Goal: Transaction & Acquisition: Purchase product/service

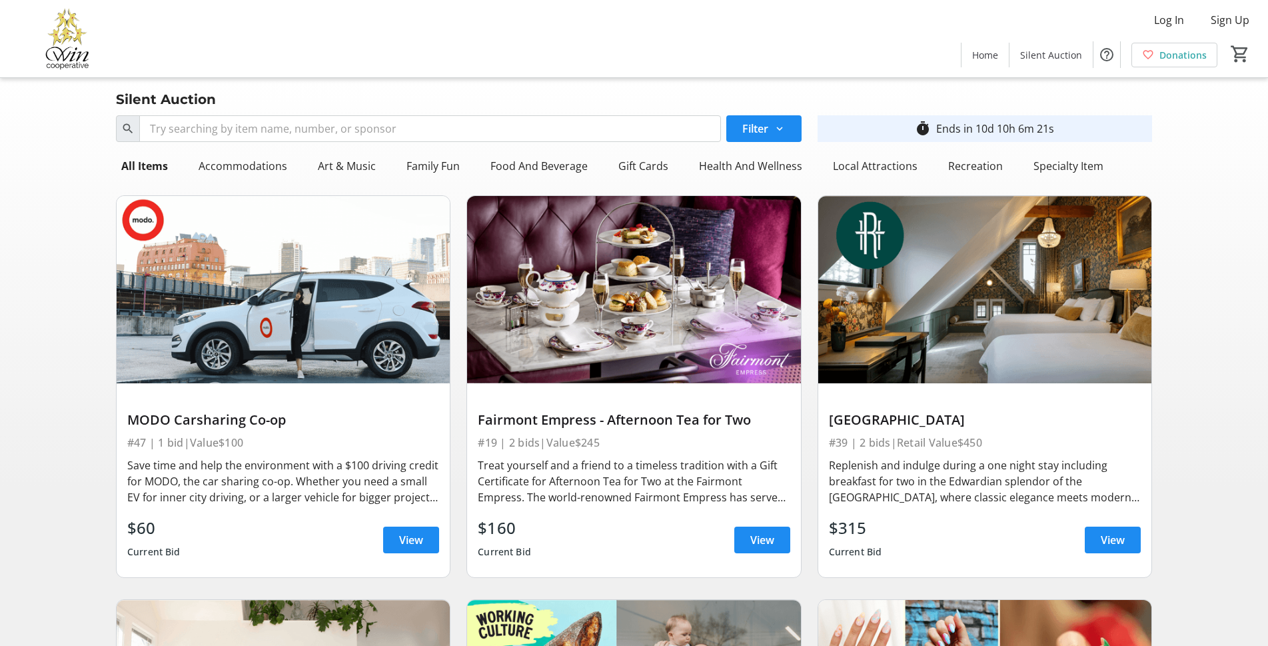
scroll to position [400, 0]
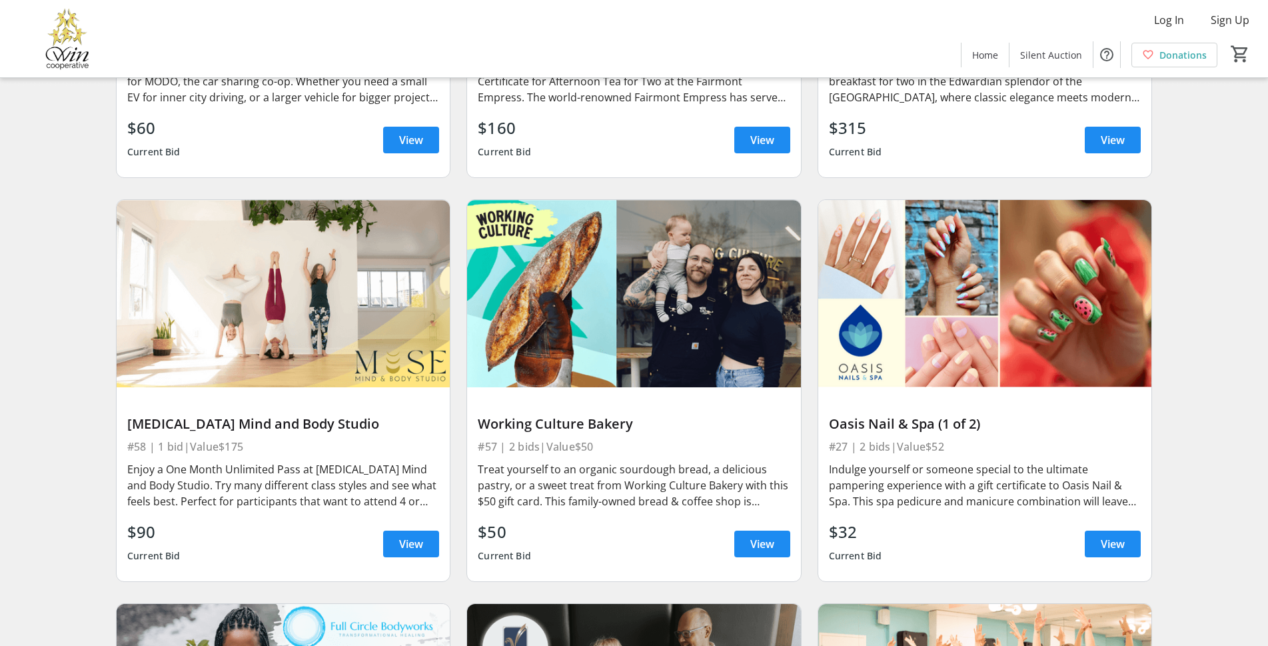
click at [586, 464] on div "Treat yourself to an organic sourdough bread, a delicious pastry, or a sweet tr…" at bounding box center [634, 485] width 312 height 48
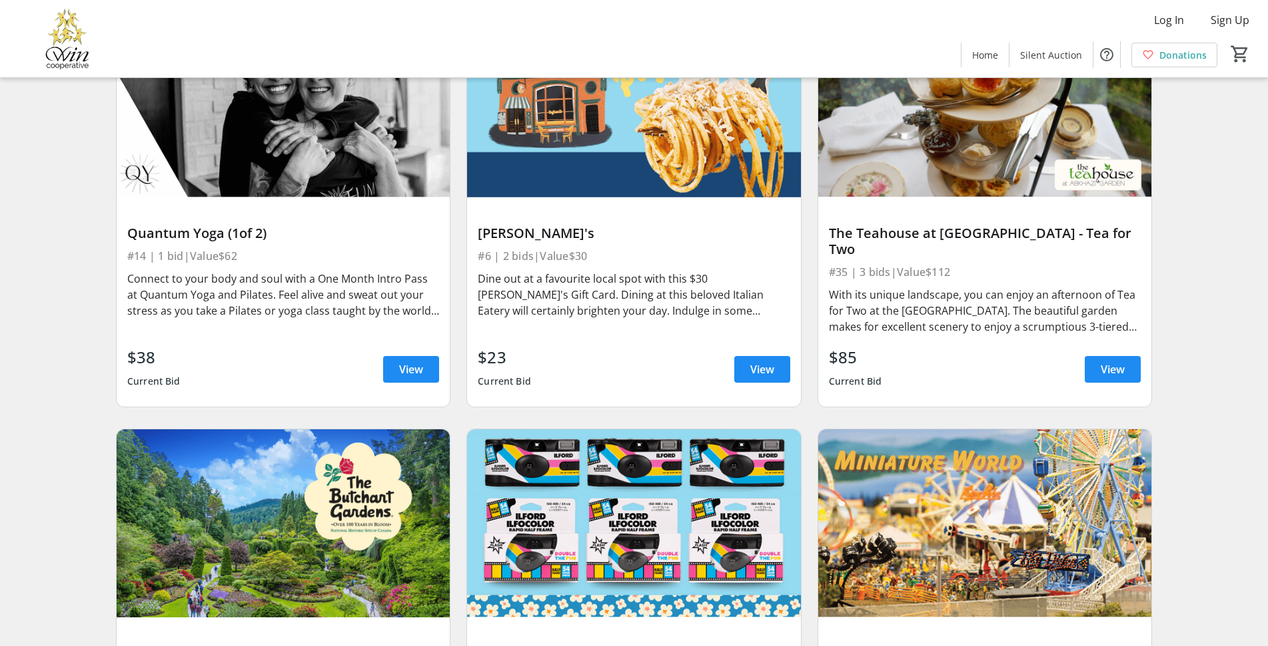
scroll to position [1799, 0]
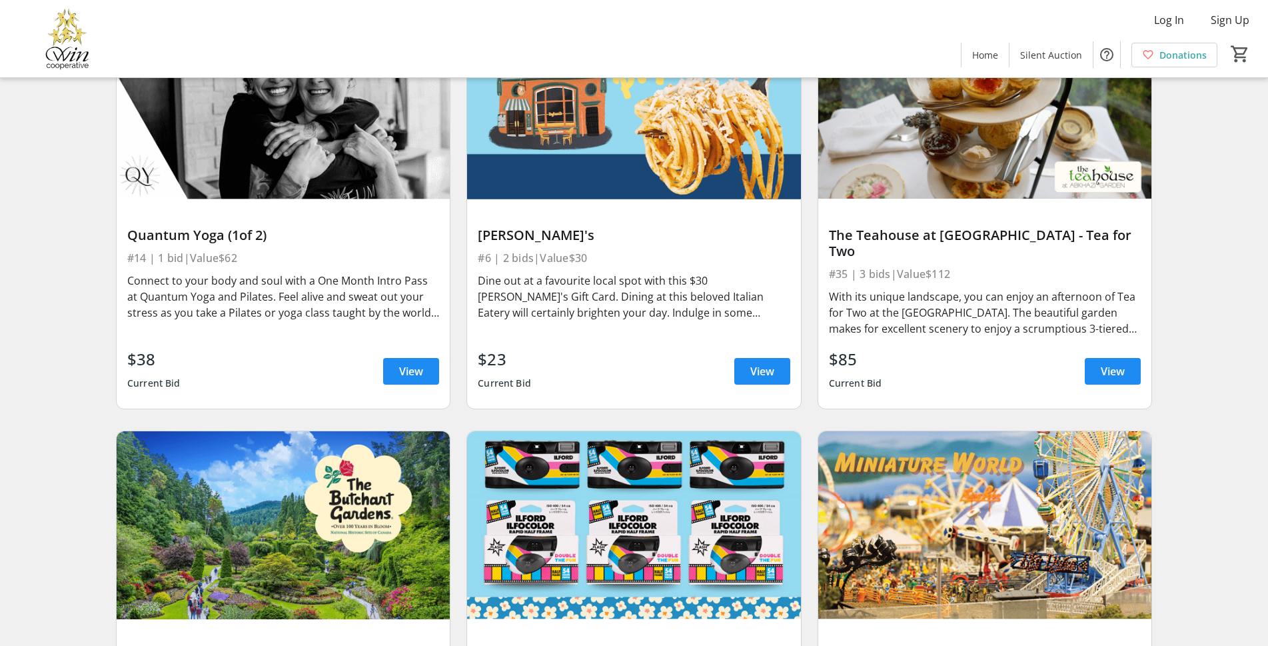
click at [596, 264] on div "#6 | 2 bids | Value $30" at bounding box center [634, 258] width 312 height 19
drag, startPoint x: 595, startPoint y: 277, endPoint x: 580, endPoint y: 348, distance: 72.9
click at [580, 348] on div "[PERSON_NAME]'s #6 | 2 bids | Value $30 Dine out at a favourite local spot with…" at bounding box center [633, 303] width 333 height 209
click at [580, 319] on div "Dine out at a favourite local spot with this $30 [PERSON_NAME]'s Gift Card. Din…" at bounding box center [634, 296] width 312 height 48
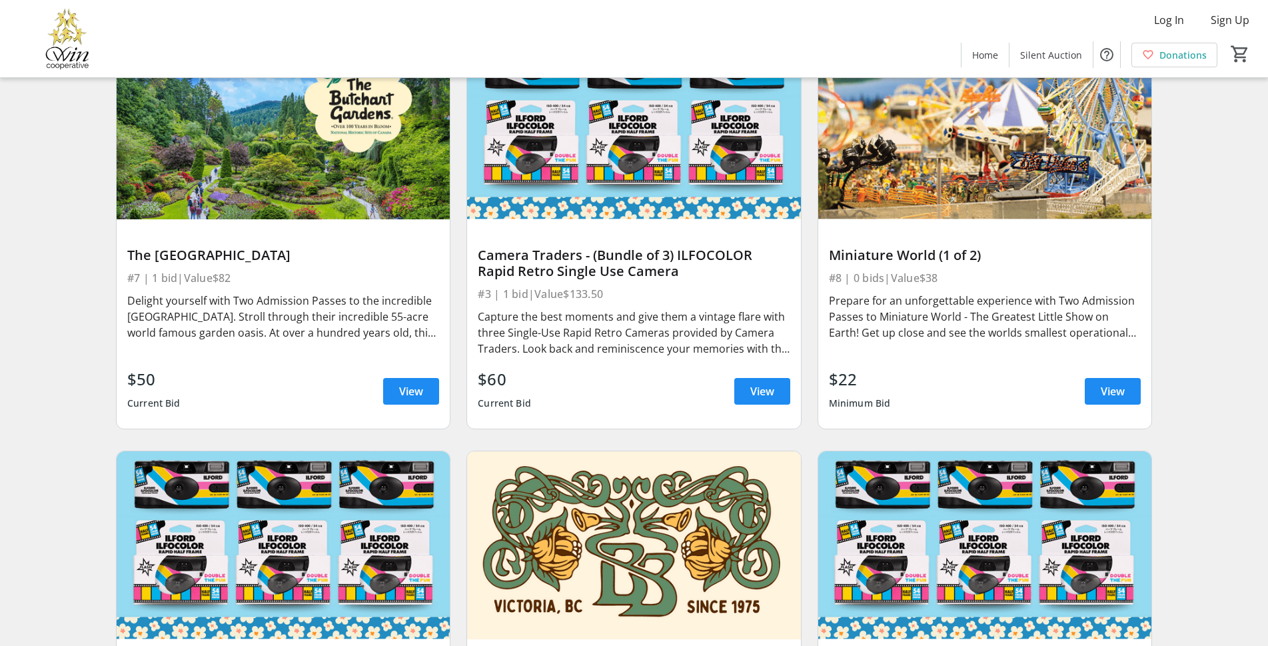
scroll to position [2265, 0]
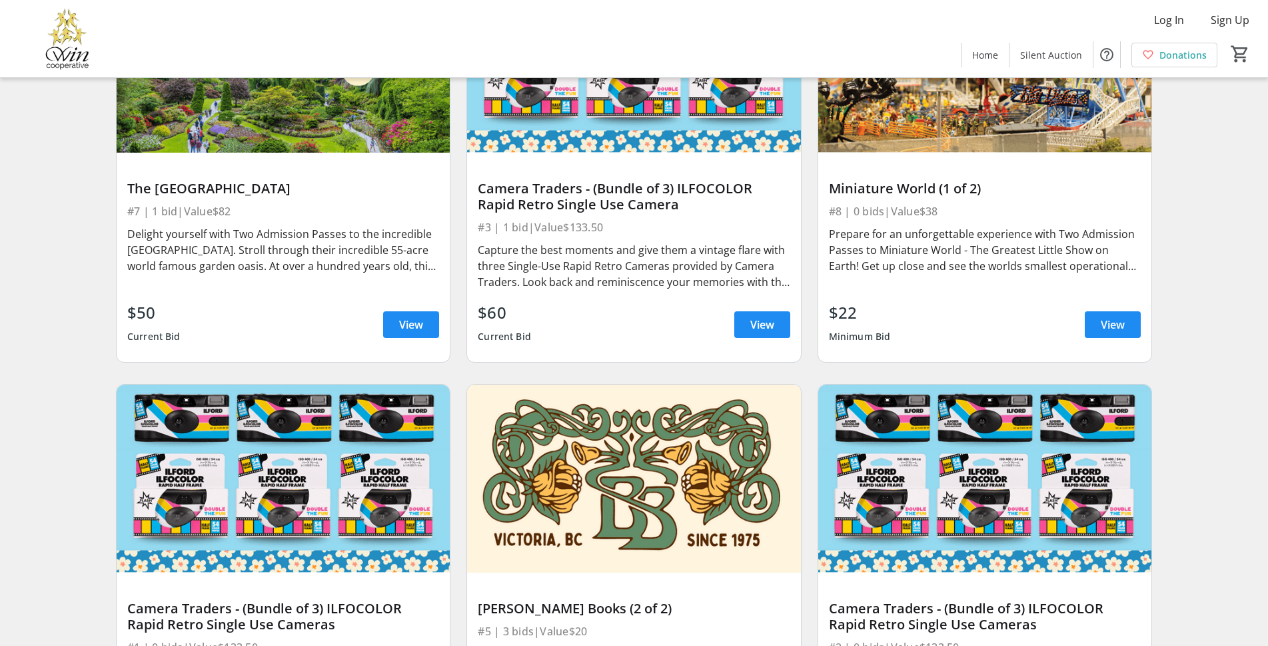
drag, startPoint x: 278, startPoint y: 205, endPoint x: 296, endPoint y: 251, distance: 48.7
click at [296, 251] on div "The Butchart Gardens #7 | 1 bid | Value $82 Delight yourself with Two Admission…" at bounding box center [283, 257] width 333 height 209
click at [296, 251] on div "Delight yourself with Two Admission Passes to the incredible [GEOGRAPHIC_DATA].…" at bounding box center [283, 250] width 312 height 48
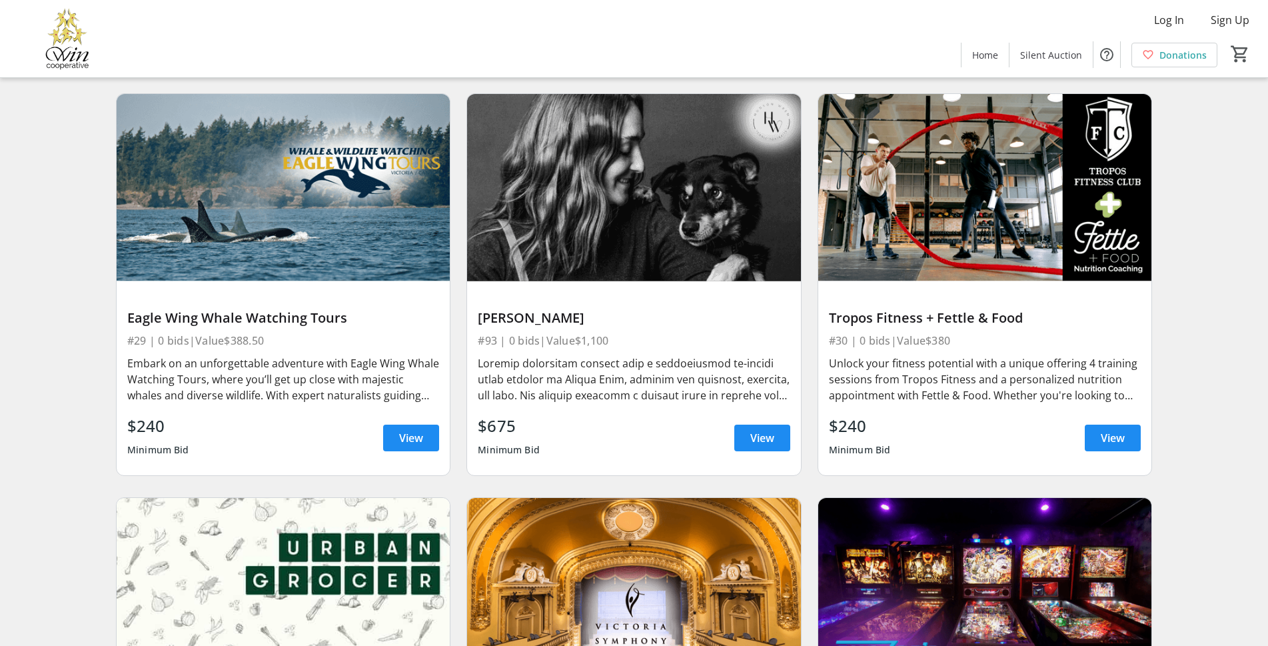
scroll to position [5597, 0]
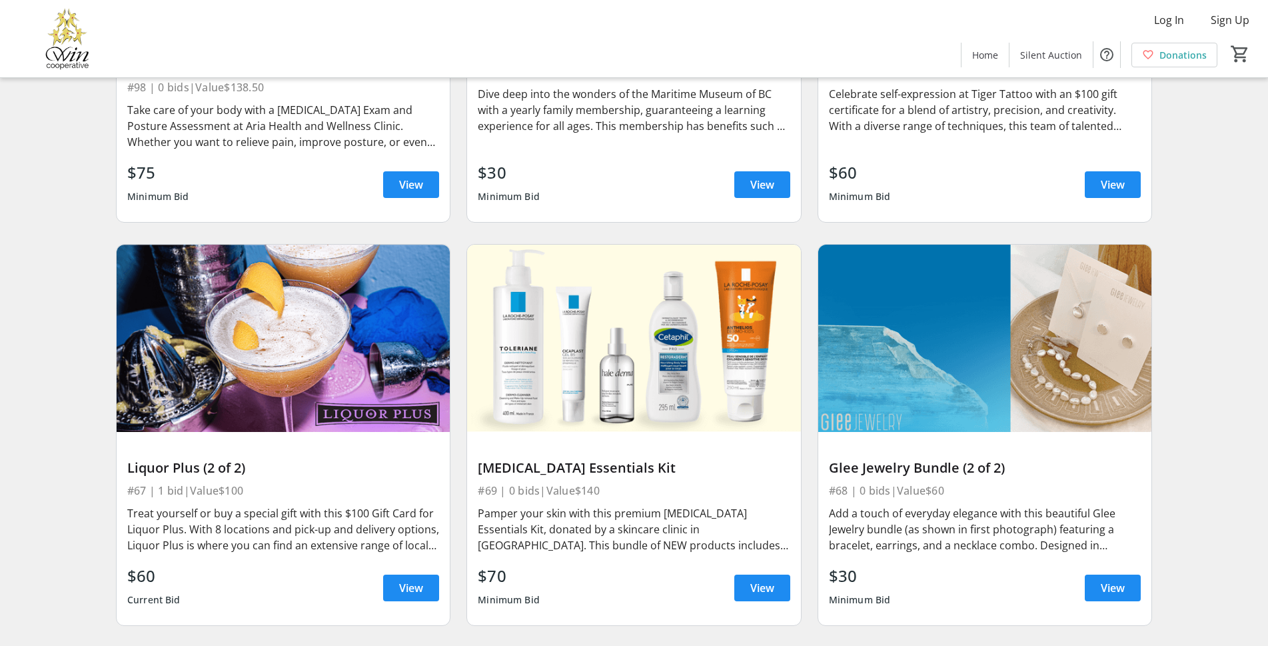
click at [298, 492] on div "Liquor Plus (2 of 2) #67 | 1 bid | Value $100 Treat yourself or buy a special g…" at bounding box center [283, 528] width 333 height 193
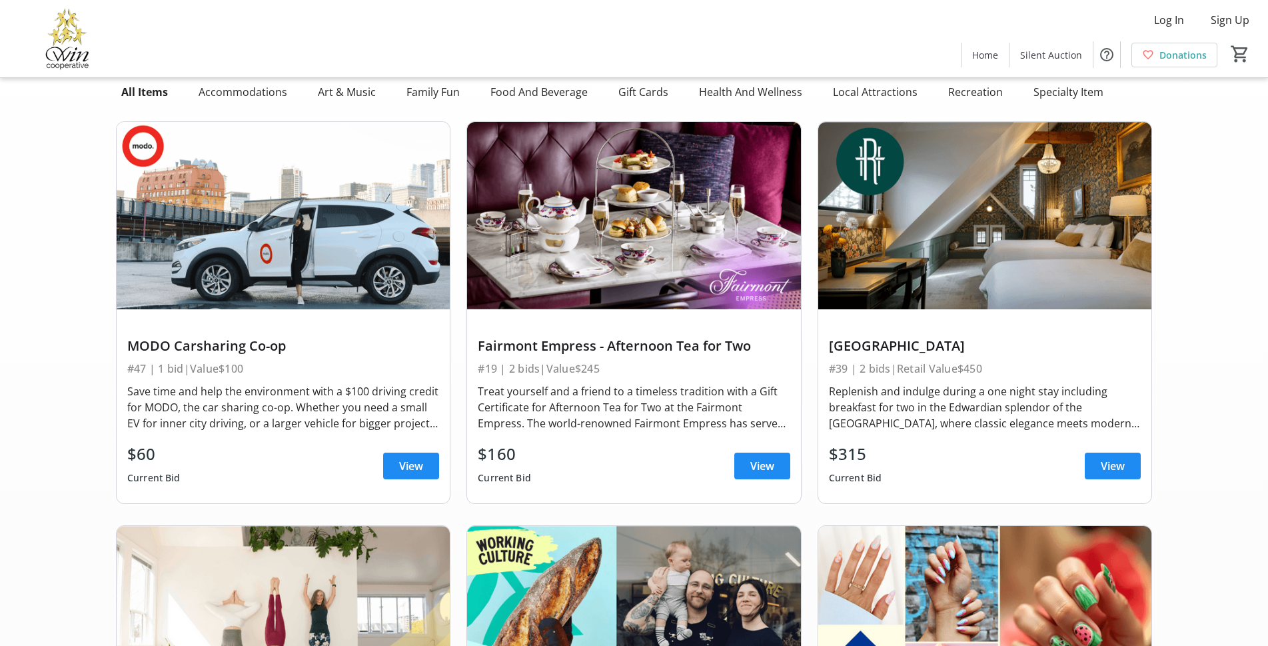
scroll to position [0, 0]
